Goal: Information Seeking & Learning: Learn about a topic

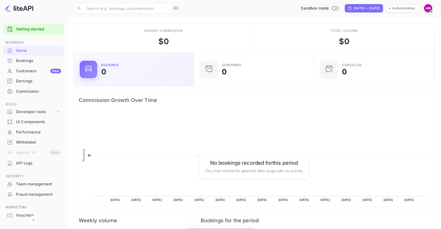
scroll to position [84, 117]
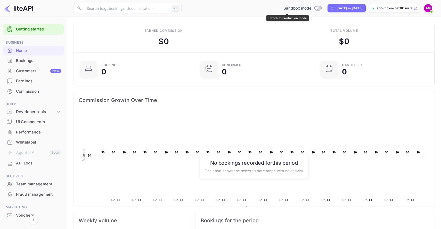
click at [311, 8] on input "Switch to Production mode" at bounding box center [316, 7] width 10 height 3
checkbox input "false"
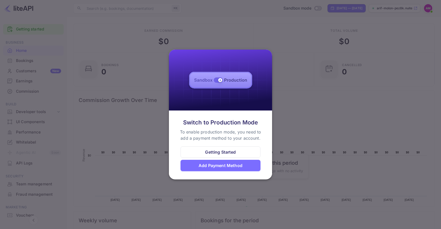
click at [317, 115] on div at bounding box center [220, 114] width 441 height 229
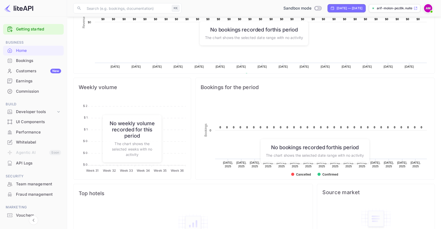
scroll to position [165, 0]
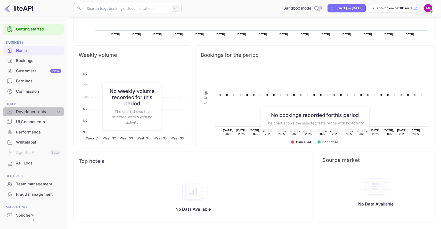
click at [38, 114] on div "Developer tools" at bounding box center [36, 112] width 40 height 6
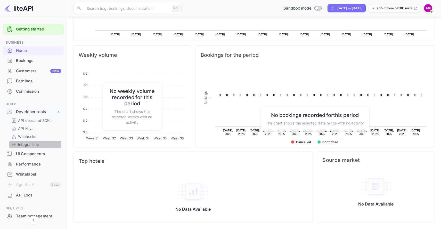
click at [29, 145] on p "Integrations" at bounding box center [28, 144] width 21 height 5
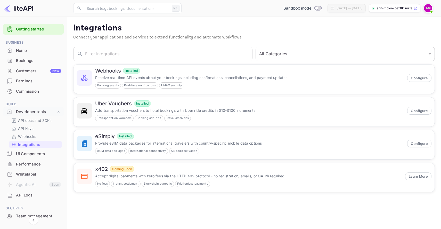
click at [279, 58] on select "All Categories Developer Tools Travel Services Payment Systems" at bounding box center [345, 54] width 179 height 14
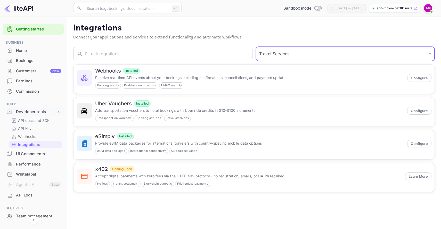
click at [256, 47] on select "All Categories Developer Tools Travel Services Payment Systems" at bounding box center [345, 54] width 179 height 14
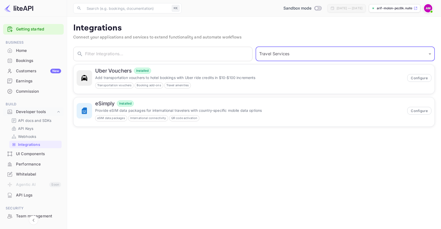
click at [278, 53] on select "All Categories Developer Tools Travel Services Payment Systems" at bounding box center [345, 54] width 179 height 14
select select "Payment Systems"
click at [256, 47] on select "All Categories Developer Tools Travel Services Payment Systems" at bounding box center [345, 54] width 179 height 14
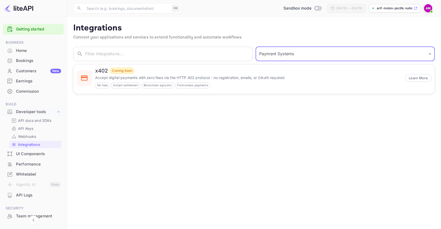
click at [28, 51] on div "Home" at bounding box center [38, 51] width 45 height 6
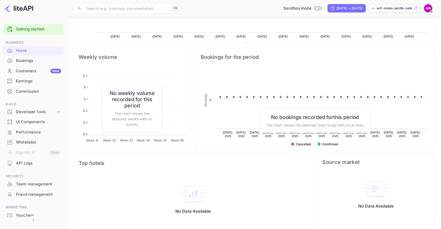
scroll to position [165, 0]
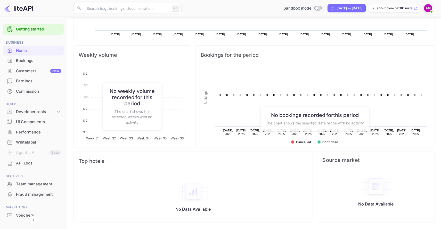
click at [24, 143] on div "Whitelabel" at bounding box center [38, 142] width 45 height 6
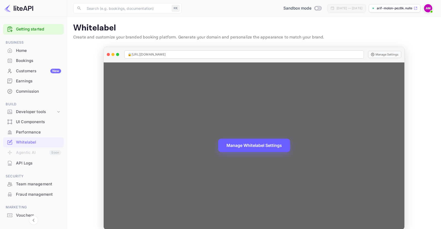
click at [247, 146] on button "Manage Whitelabel Settings" at bounding box center [254, 145] width 72 height 13
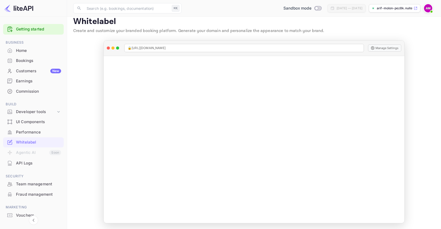
scroll to position [7, 0]
click at [417, 7] on icon at bounding box center [415, 8] width 3 height 3
click at [331, 30] on p "Create and customize your branded booking platform. Generate your domain and pe…" at bounding box center [254, 30] width 362 height 6
click at [57, 114] on icon at bounding box center [58, 111] width 5 height 5
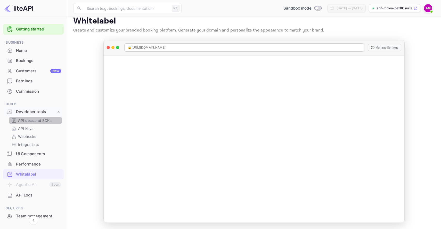
click at [39, 120] on p "API docs and SDKs" at bounding box center [35, 120] width 34 height 5
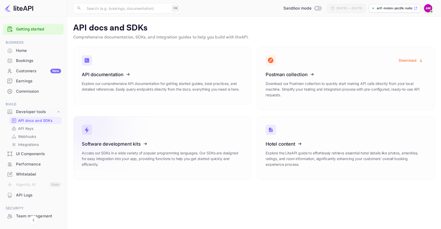
click at [140, 148] on icon at bounding box center [114, 142] width 80 height 53
click at [133, 152] on icon at bounding box center [114, 142] width 80 height 53
click at [137, 83] on icon at bounding box center [114, 73] width 80 height 53
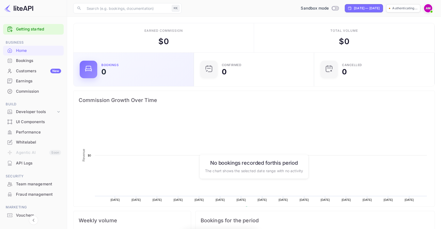
scroll to position [0, 0]
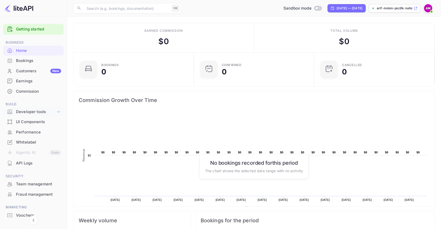
click at [42, 111] on div "Developer tools" at bounding box center [36, 112] width 40 height 6
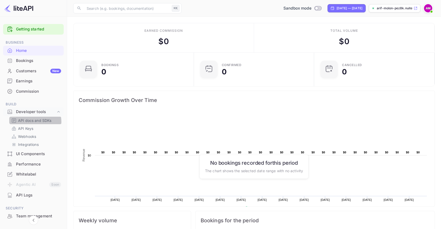
click at [34, 122] on p "API docs and SDKs" at bounding box center [35, 120] width 34 height 5
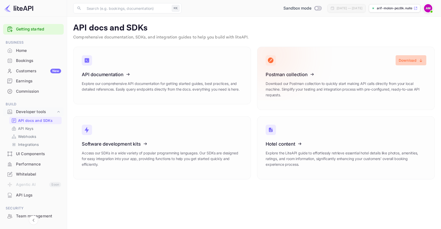
click at [411, 60] on button "Download" at bounding box center [411, 60] width 31 height 10
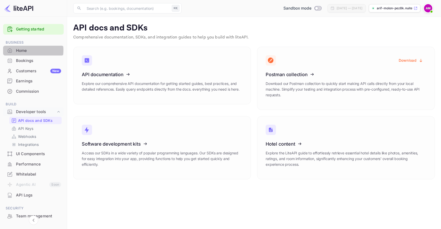
click at [23, 50] on div "Home" at bounding box center [38, 51] width 45 height 6
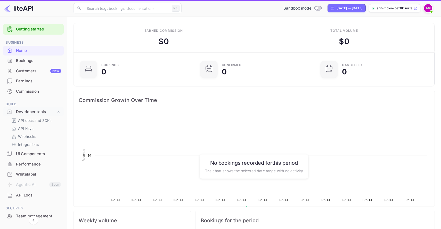
scroll to position [84, 117]
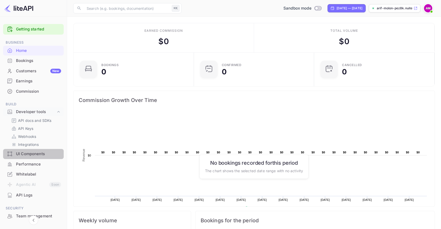
click at [36, 155] on div "UI Components" at bounding box center [38, 154] width 45 height 6
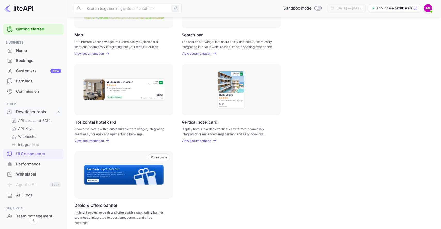
scroll to position [119, 0]
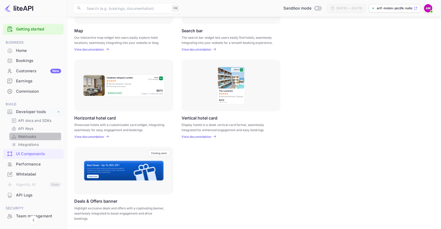
click at [32, 136] on p "Webhooks" at bounding box center [27, 136] width 18 height 5
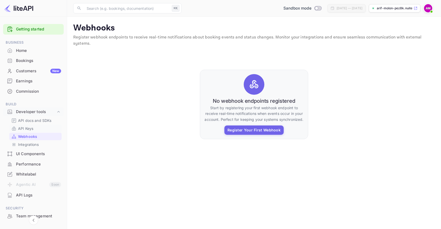
click at [25, 129] on p "API Keys" at bounding box center [25, 128] width 15 height 5
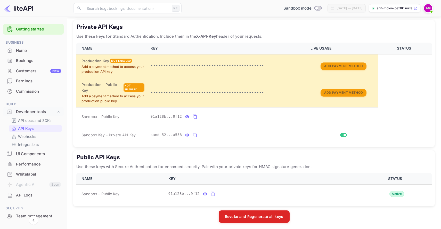
scroll to position [87, 0]
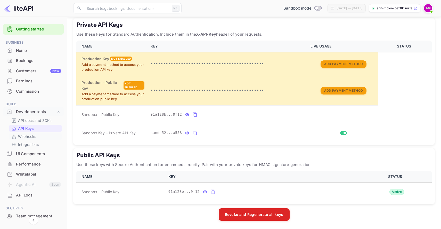
click at [30, 137] on p "Webhooks" at bounding box center [27, 136] width 18 height 5
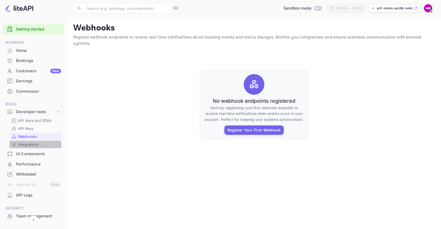
click at [25, 146] on p "Integrations" at bounding box center [28, 144] width 21 height 5
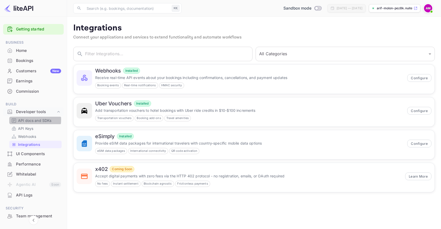
click at [30, 120] on p "API docs and SDKs" at bounding box center [35, 120] width 34 height 5
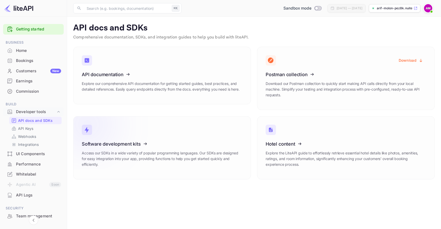
click at [138, 145] on icon at bounding box center [114, 142] width 80 height 53
